Goal: Transaction & Acquisition: Subscribe to service/newsletter

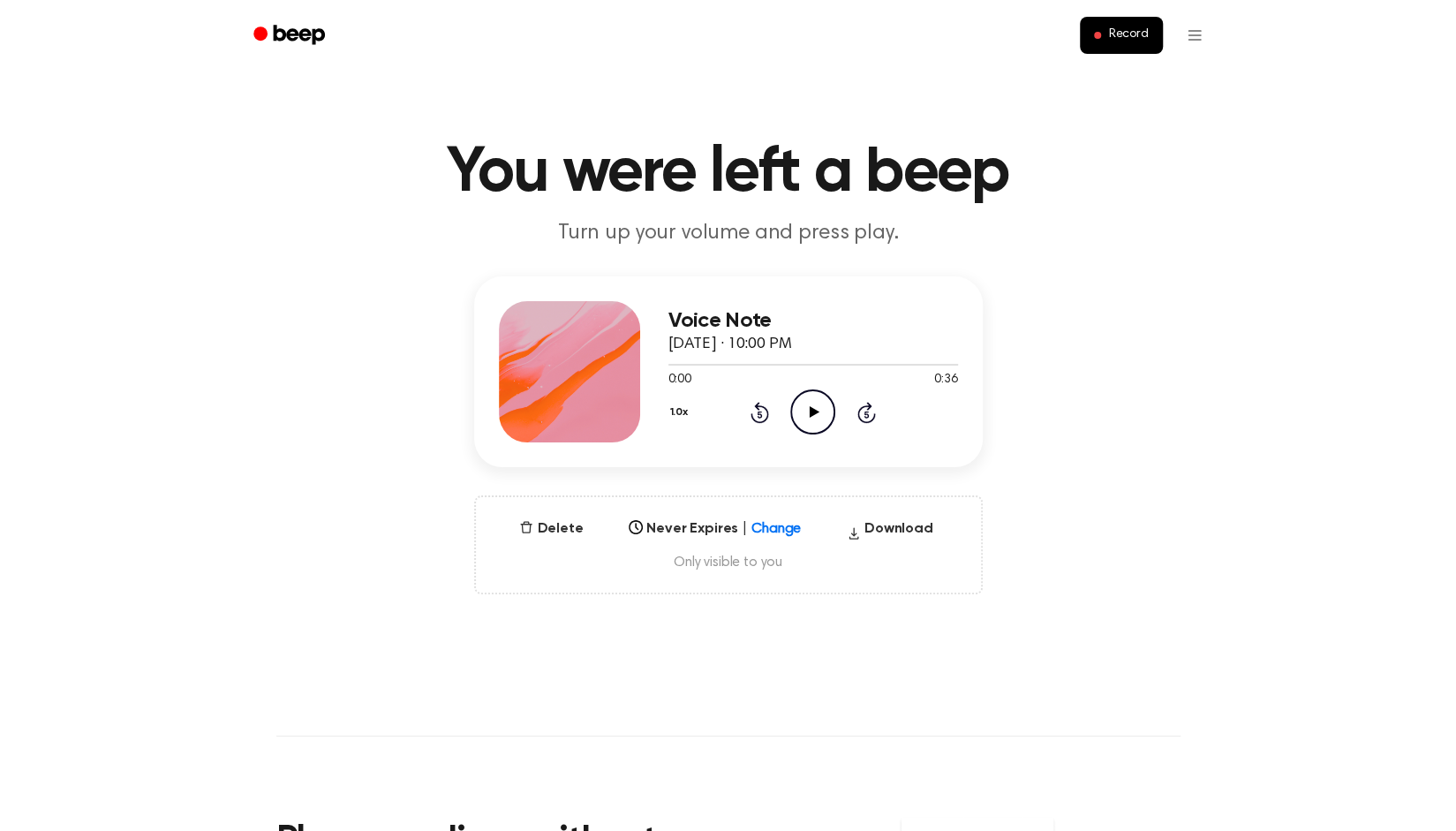
click at [811, 416] on icon at bounding box center [814, 411] width 10 height 11
click at [753, 410] on icon "Rewind 5 seconds" at bounding box center [759, 412] width 19 height 23
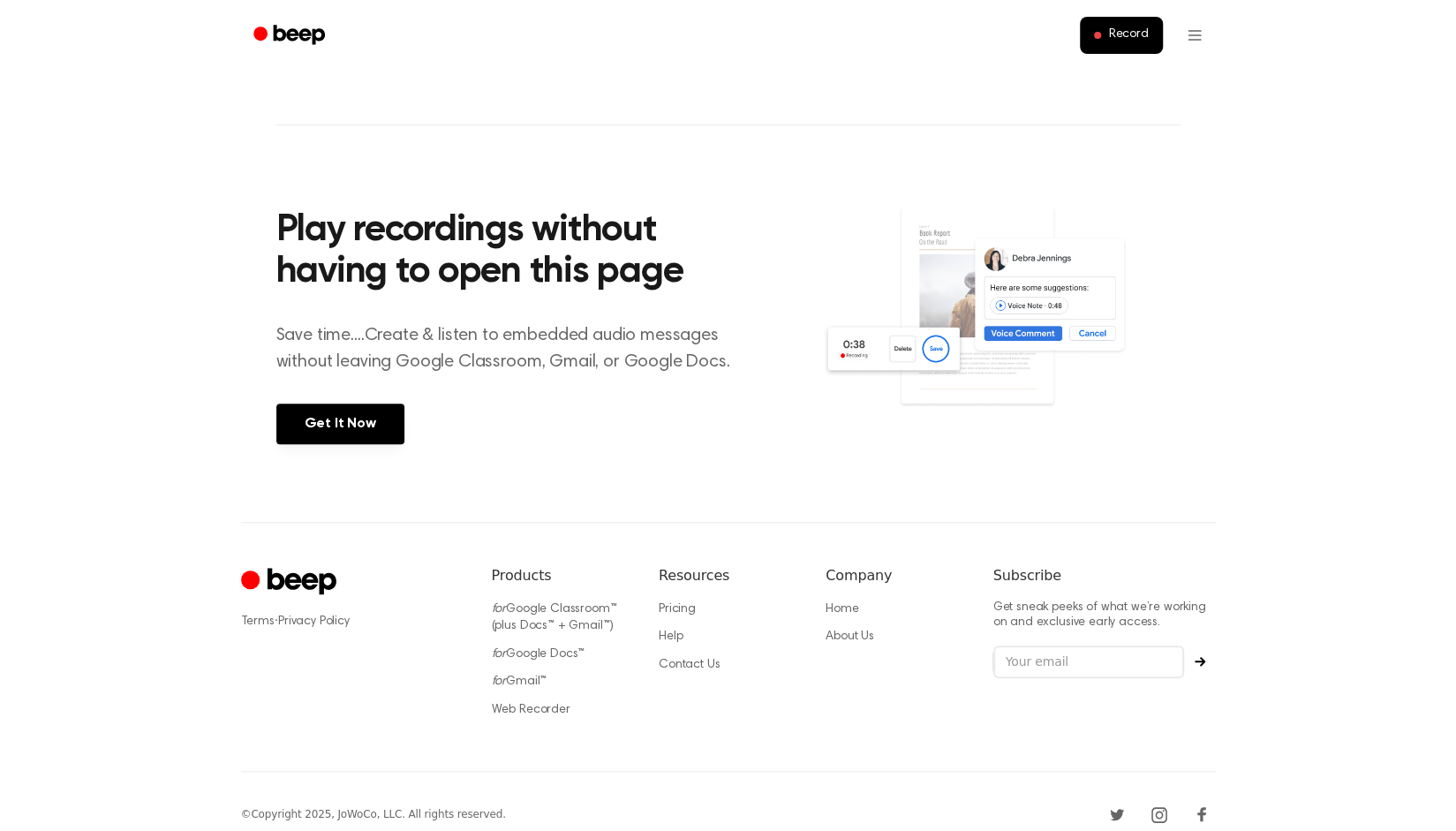
scroll to position [611, 0]
click at [321, 414] on link "Get It Now" at bounding box center [340, 423] width 128 height 41
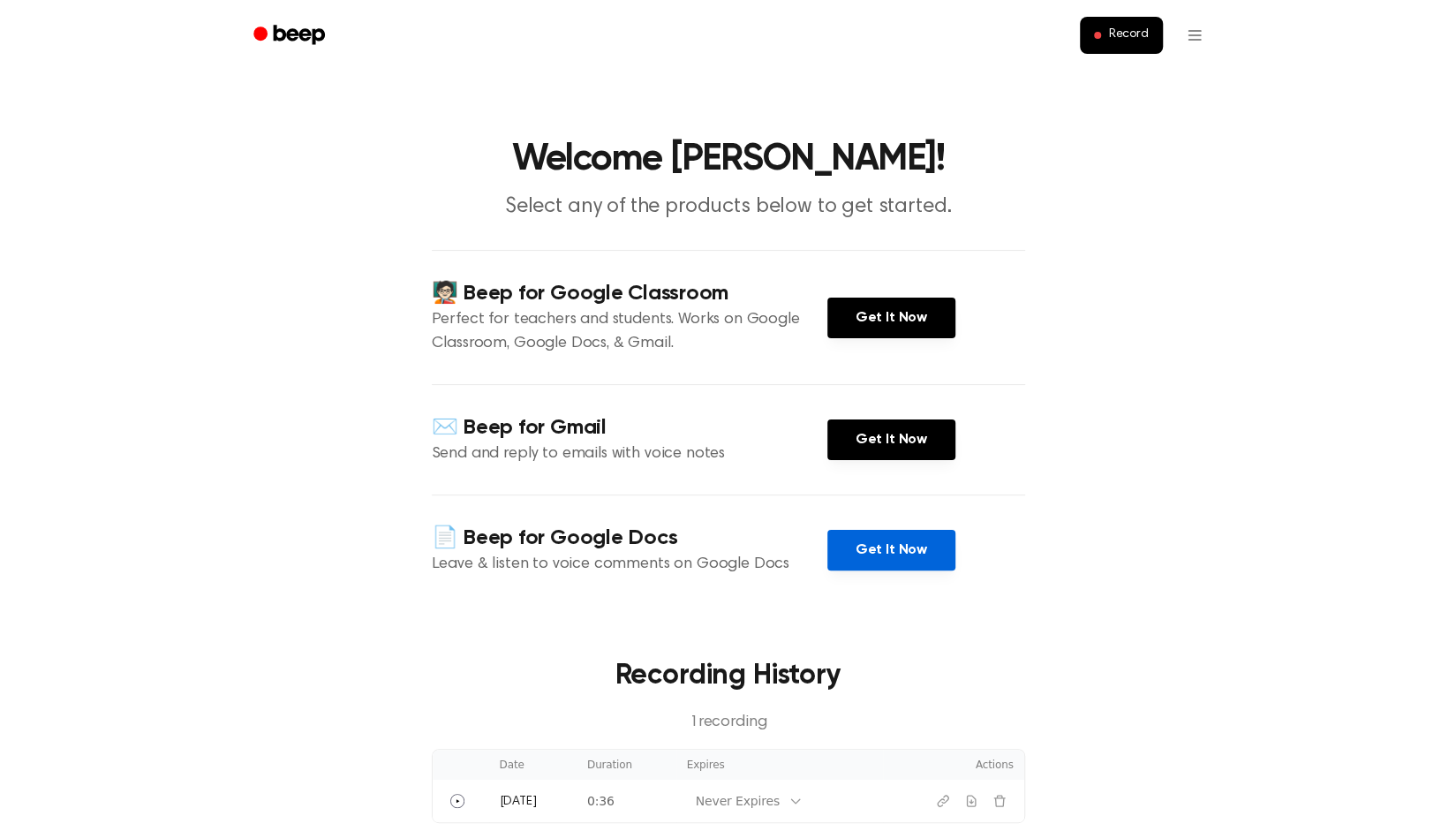
click at [871, 542] on link "Get It Now" at bounding box center [891, 550] width 128 height 41
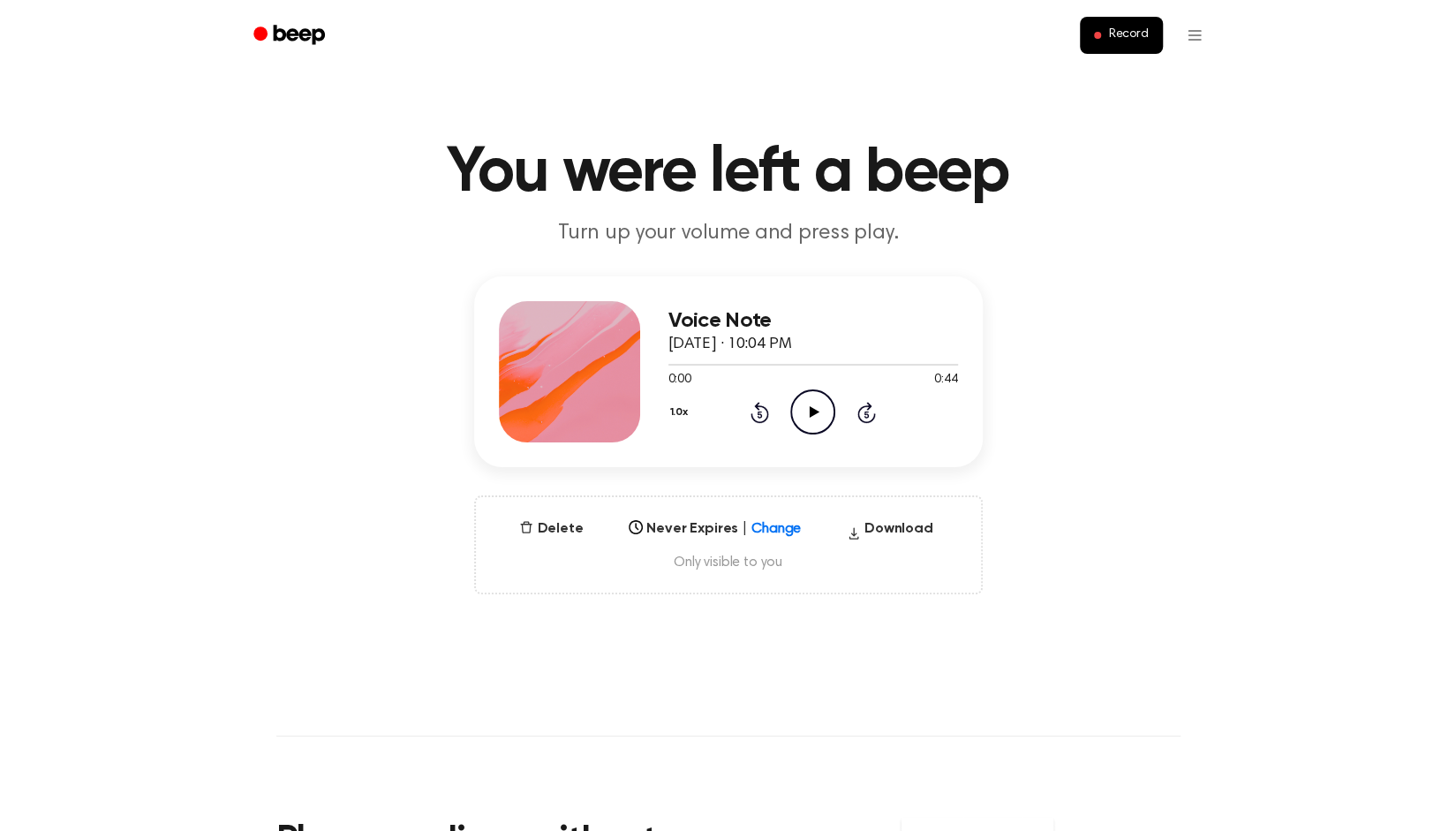
click at [817, 405] on icon "Play Audio" at bounding box center [812, 411] width 45 height 45
click at [817, 405] on icon "Pause Audio" at bounding box center [812, 411] width 45 height 45
